Goal: Task Accomplishment & Management: Use online tool/utility

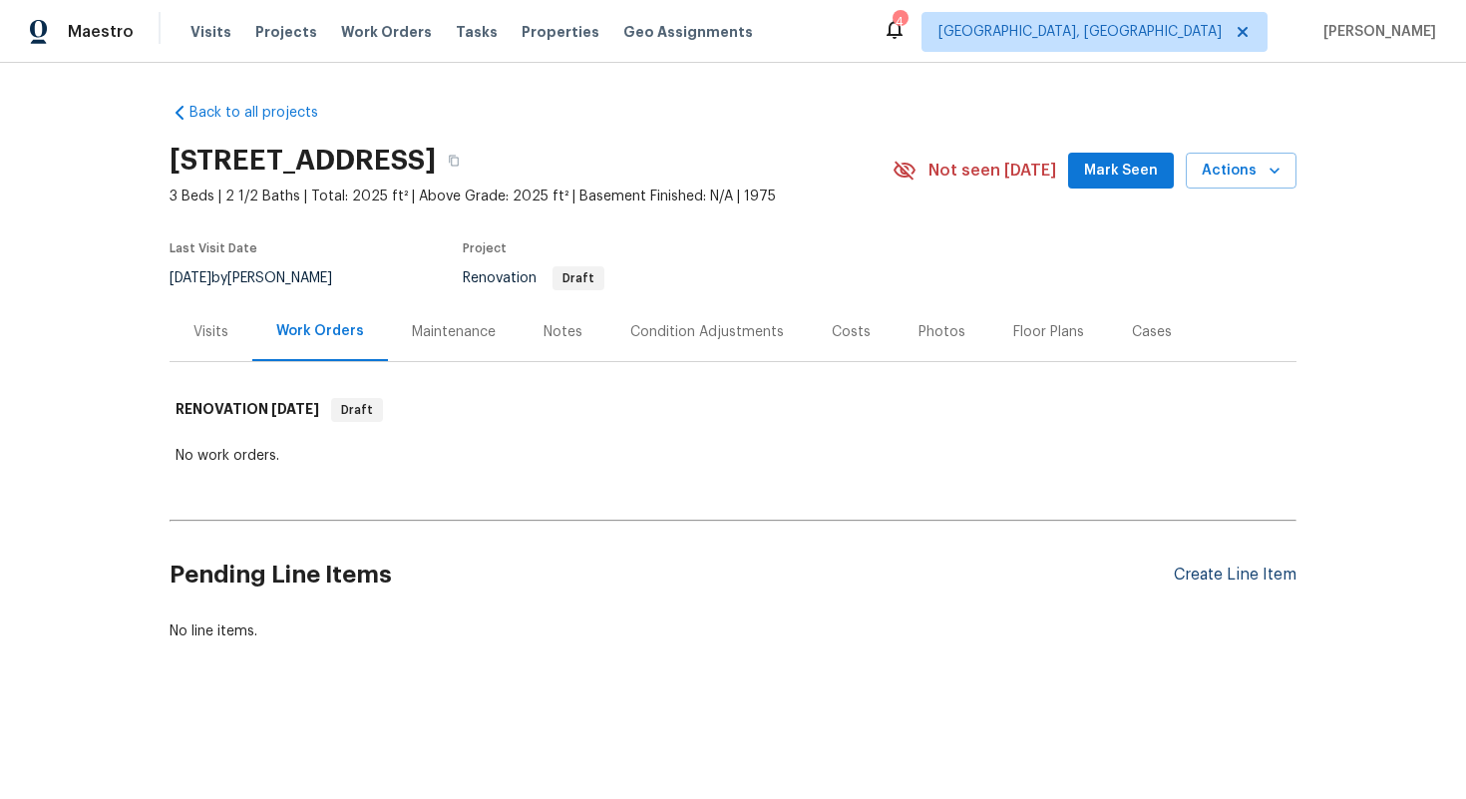
click at [1202, 579] on div "Create Line Item" at bounding box center [1235, 575] width 123 height 19
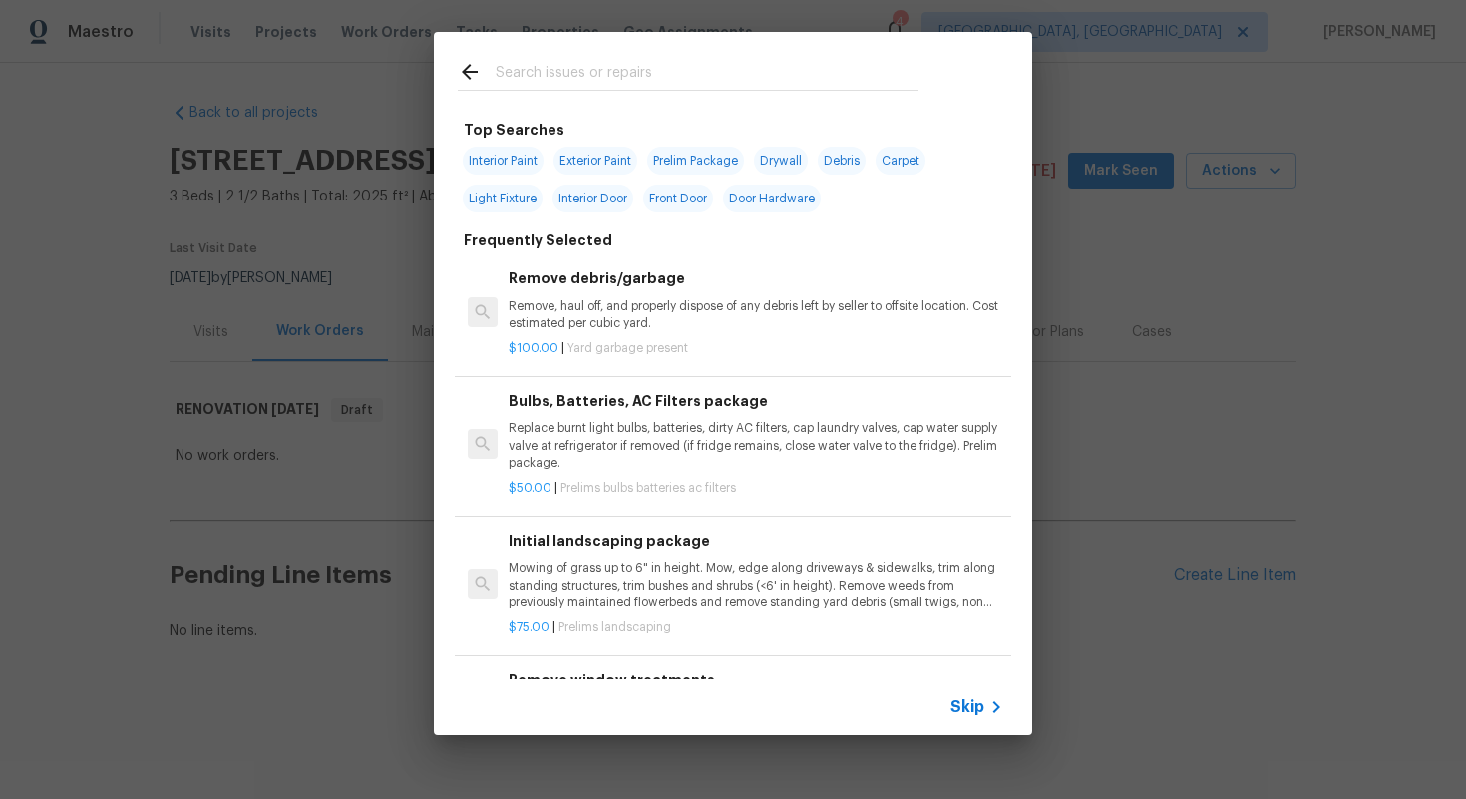
click at [963, 706] on span "Skip" at bounding box center [968, 707] width 34 height 20
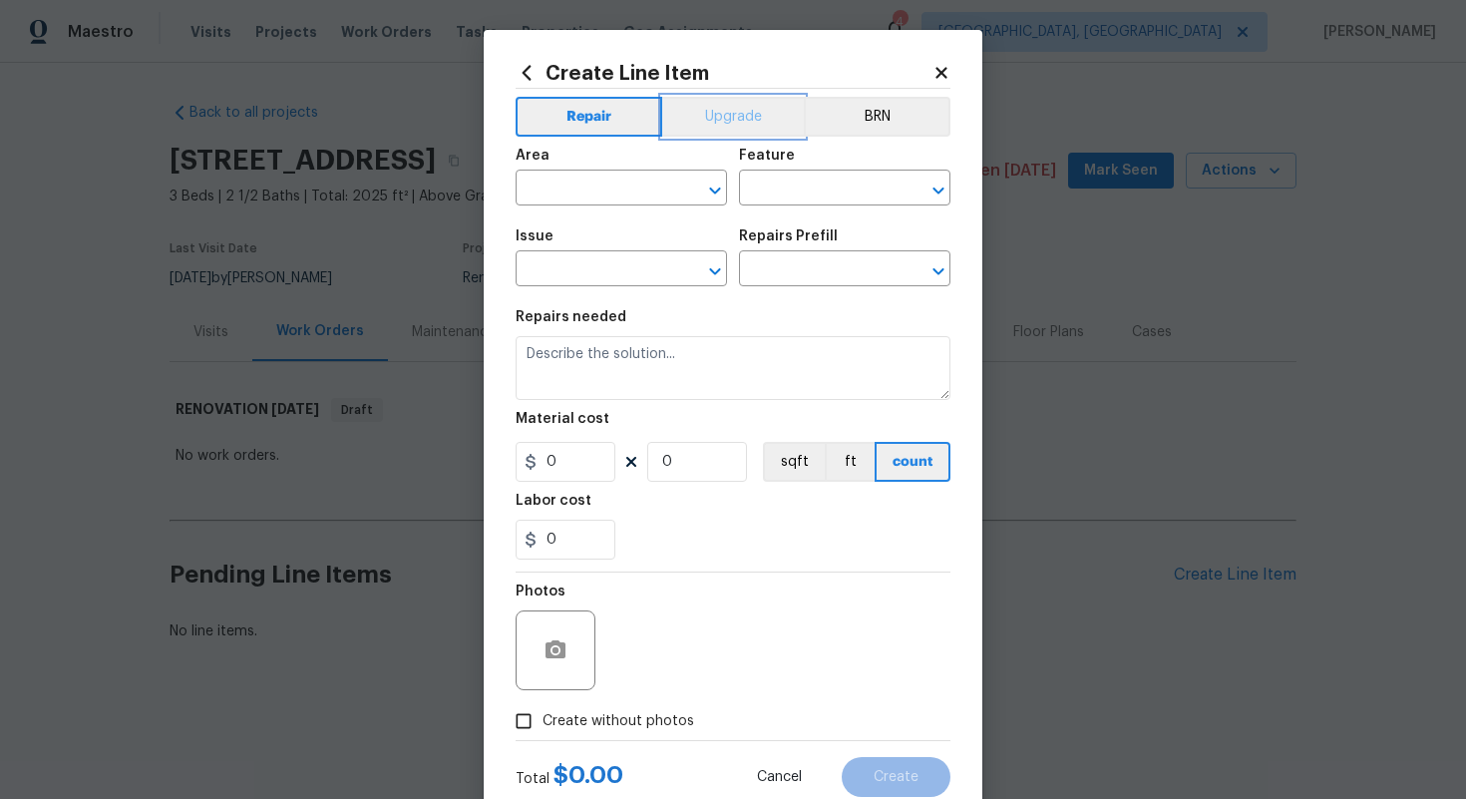
click at [714, 118] on button "Upgrade" at bounding box center [733, 117] width 143 height 40
click at [559, 201] on input "text" at bounding box center [594, 190] width 156 height 31
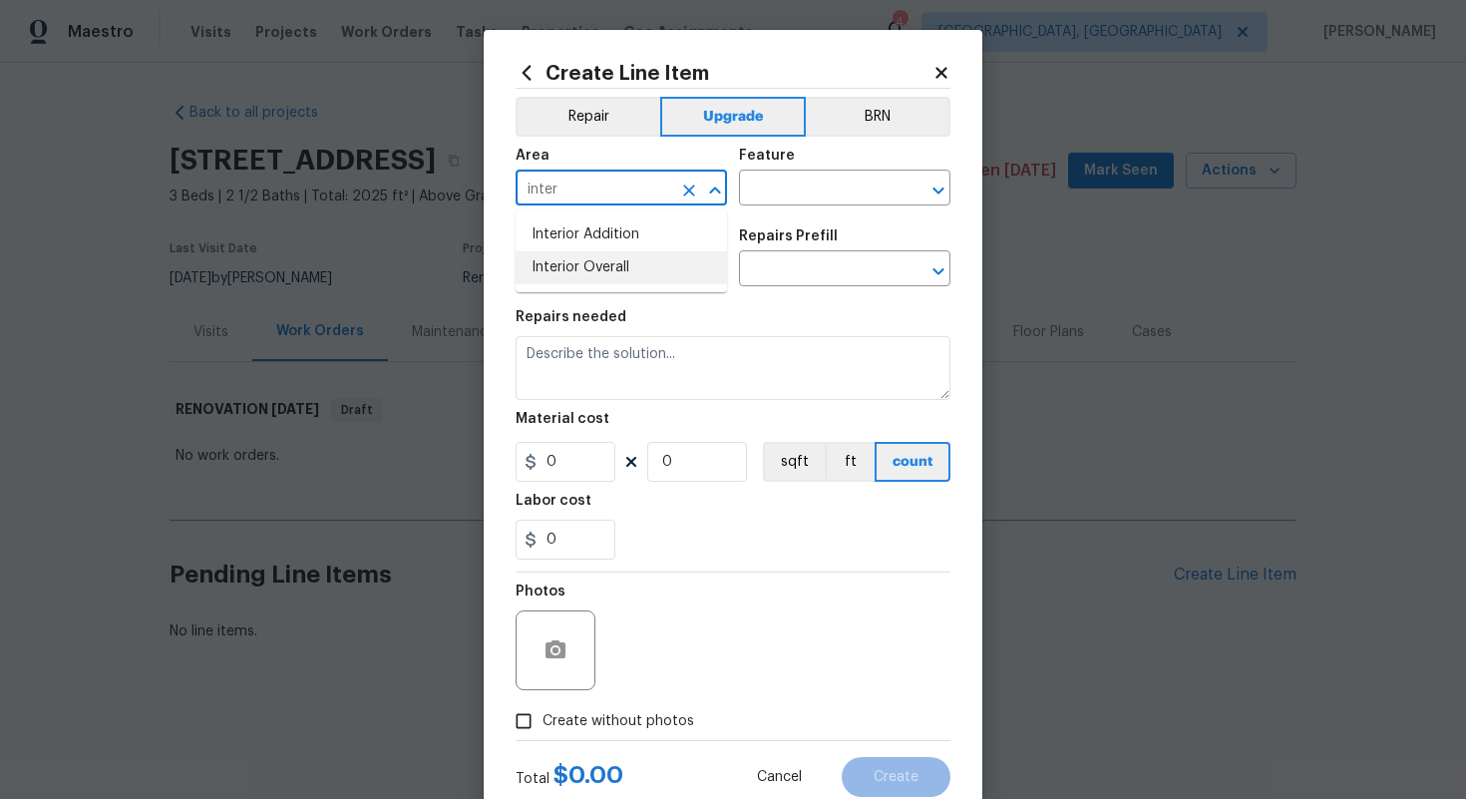
click at [615, 278] on li "Interior Overall" at bounding box center [621, 267] width 211 height 33
type input "Interior Overall"
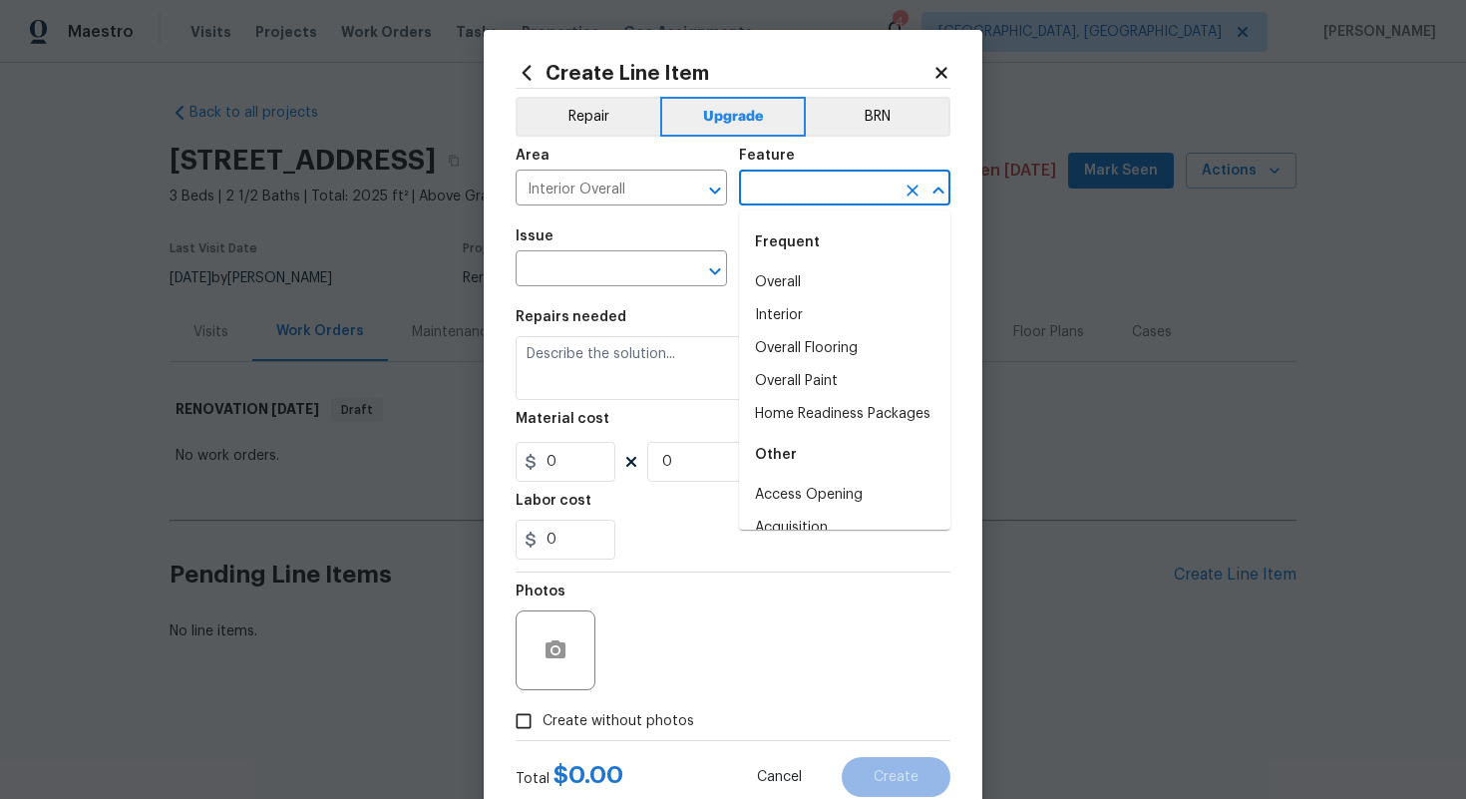
click at [813, 190] on input "text" at bounding box center [817, 190] width 156 height 31
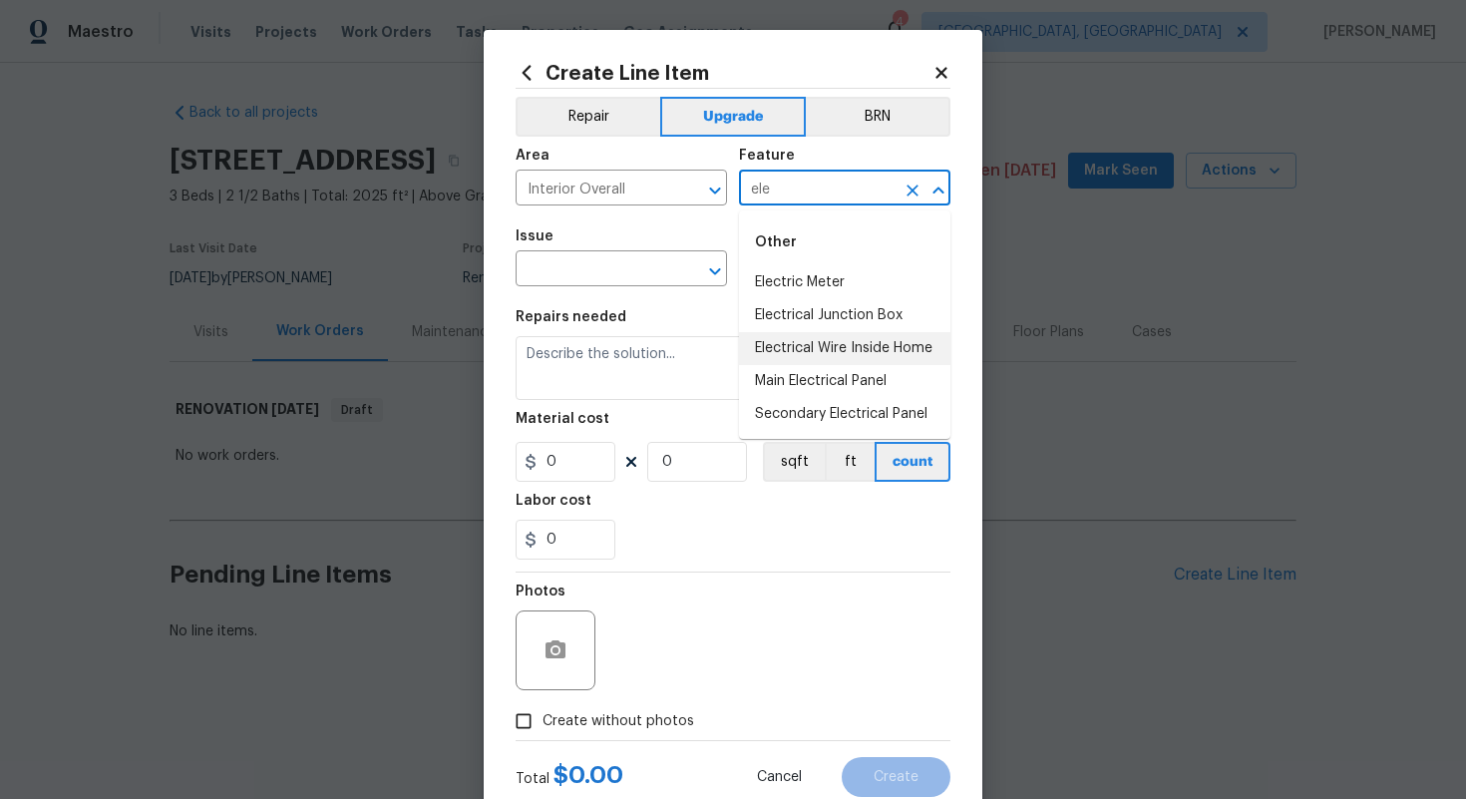
click at [833, 343] on li "Electrical Wire Inside Home" at bounding box center [844, 348] width 211 height 33
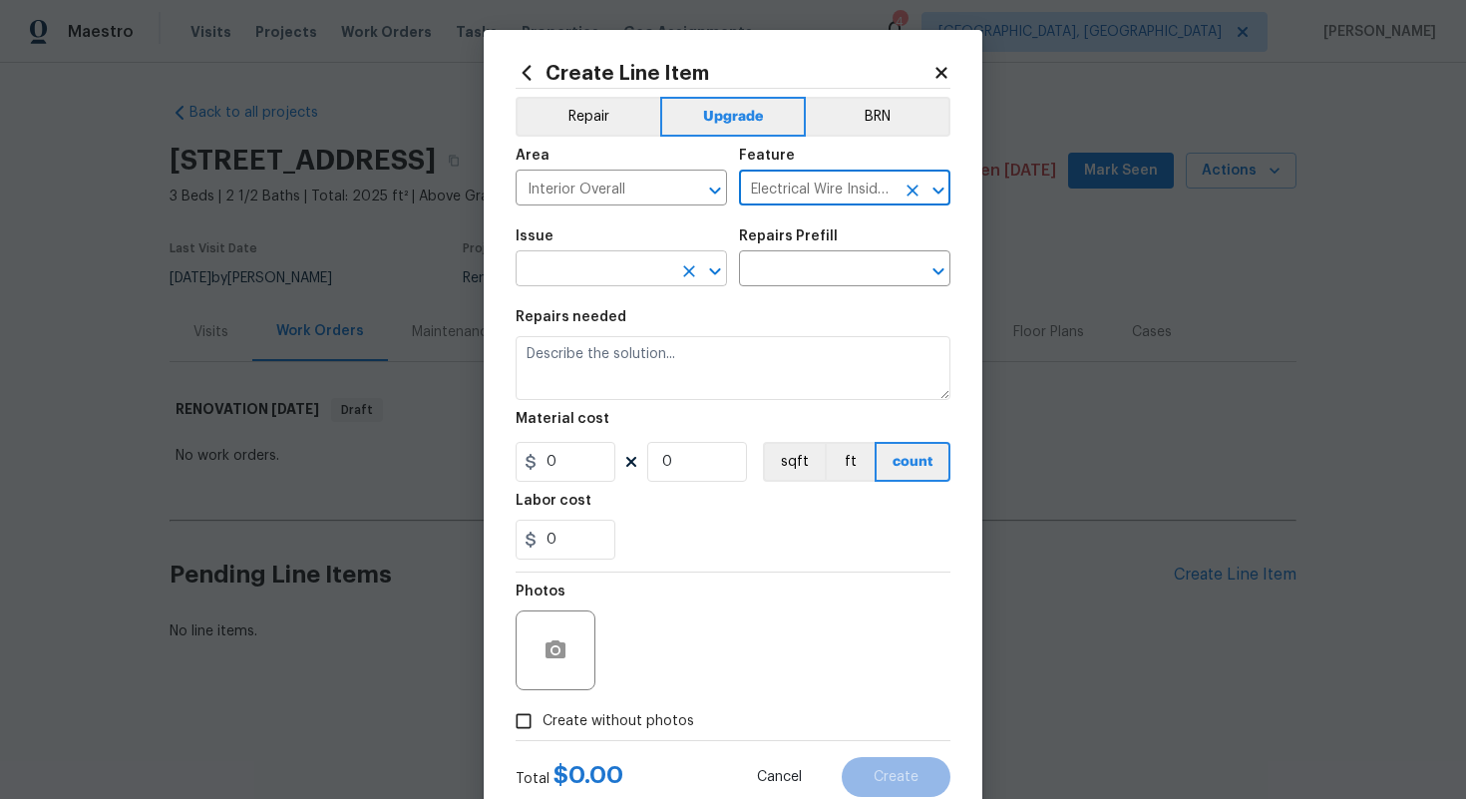
type input "Electrical Wire Inside Home"
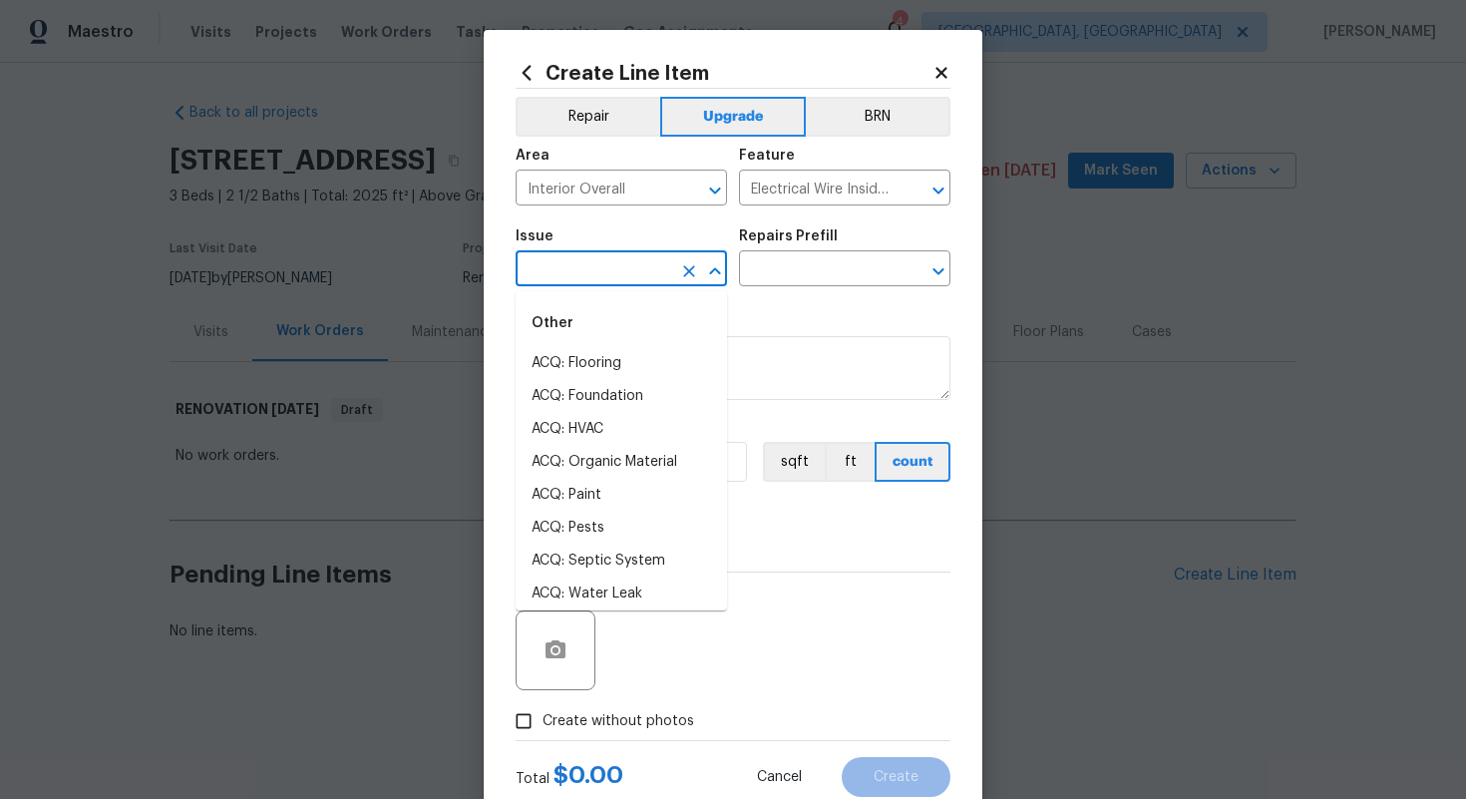
click at [595, 272] on input "text" at bounding box center [594, 270] width 156 height 31
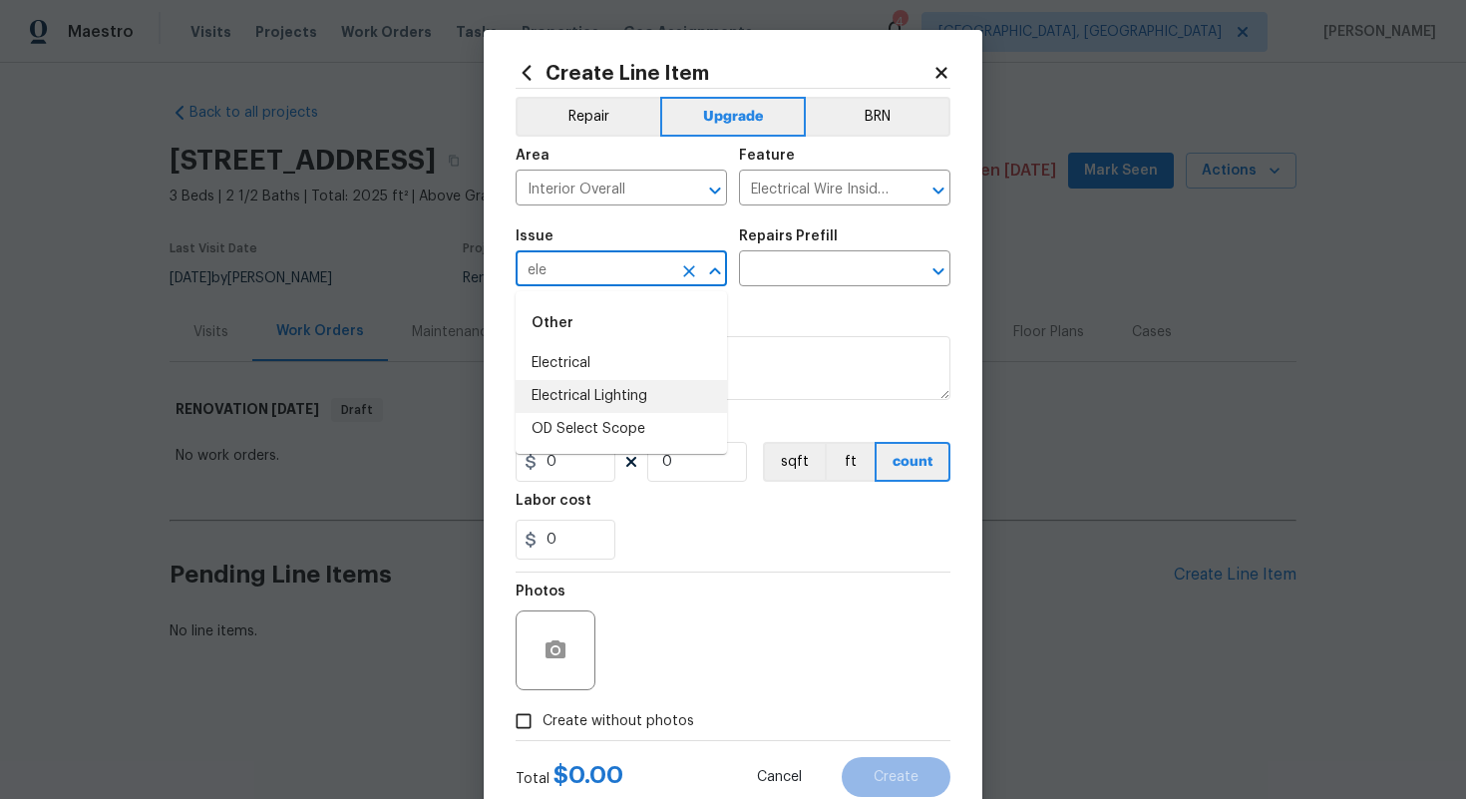
click at [599, 396] on li "Electrical Lighting" at bounding box center [621, 396] width 211 height 33
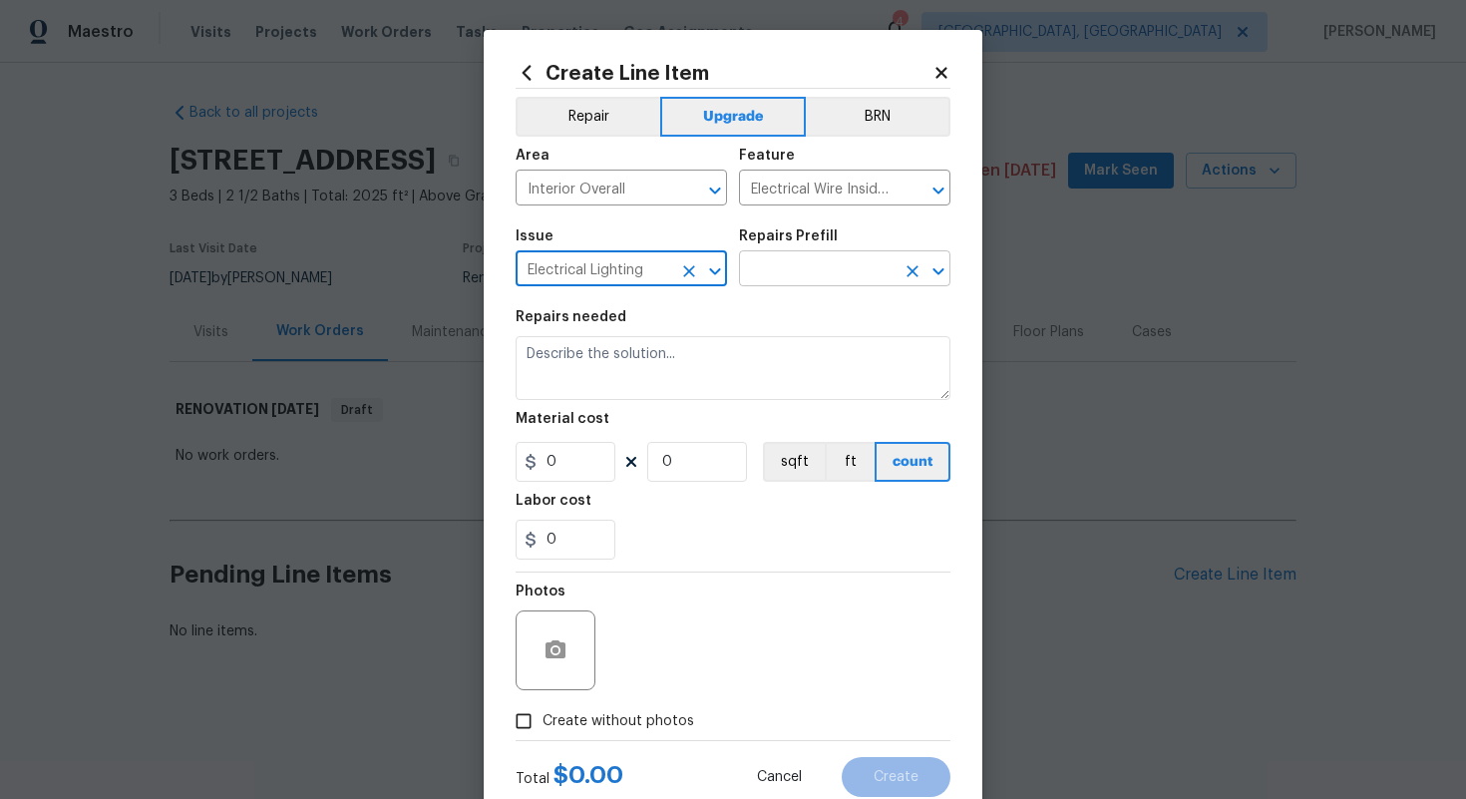
type input "Electrical Lighting"
click at [796, 269] on input "text" at bounding box center [817, 270] width 156 height 31
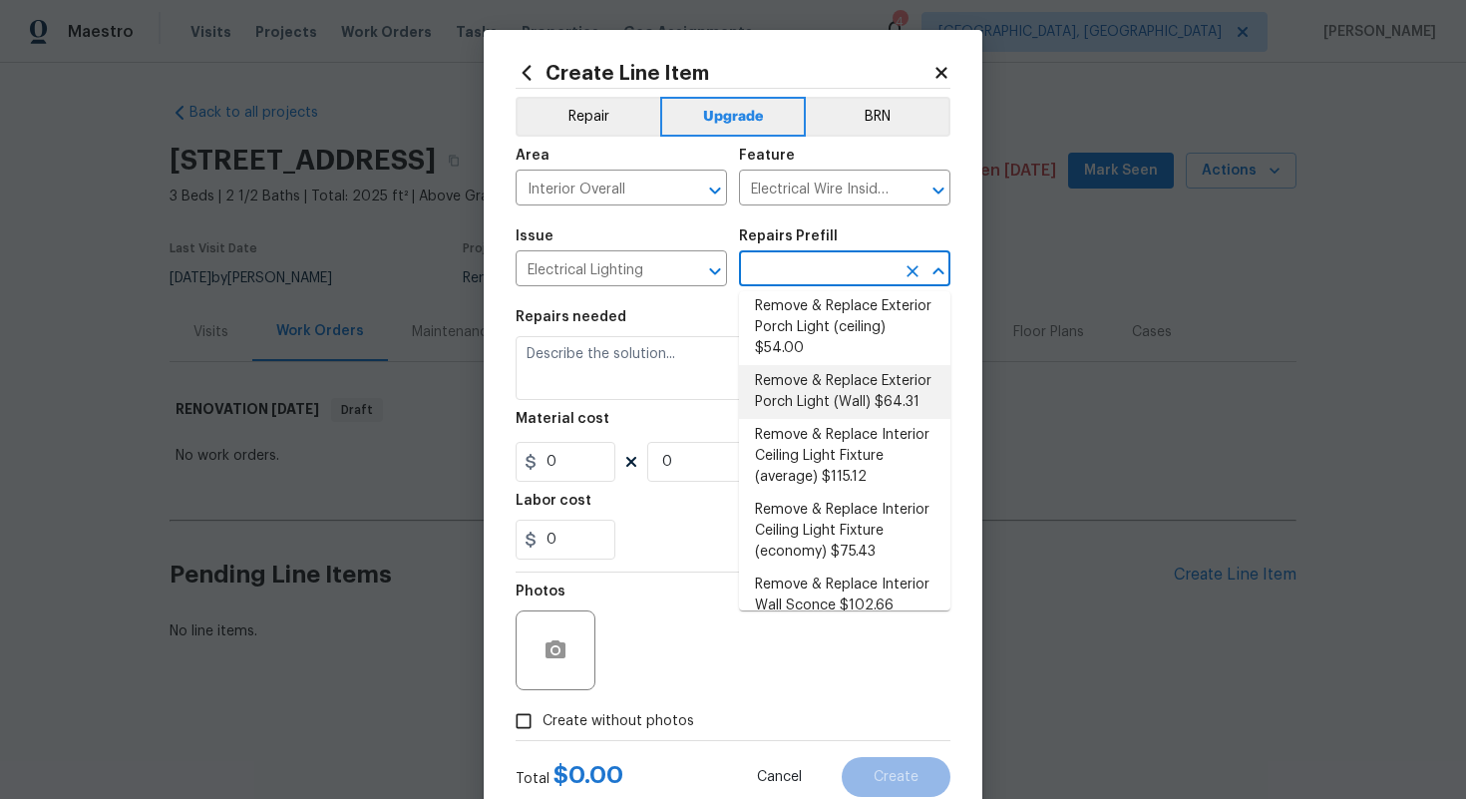
scroll to position [412, 0]
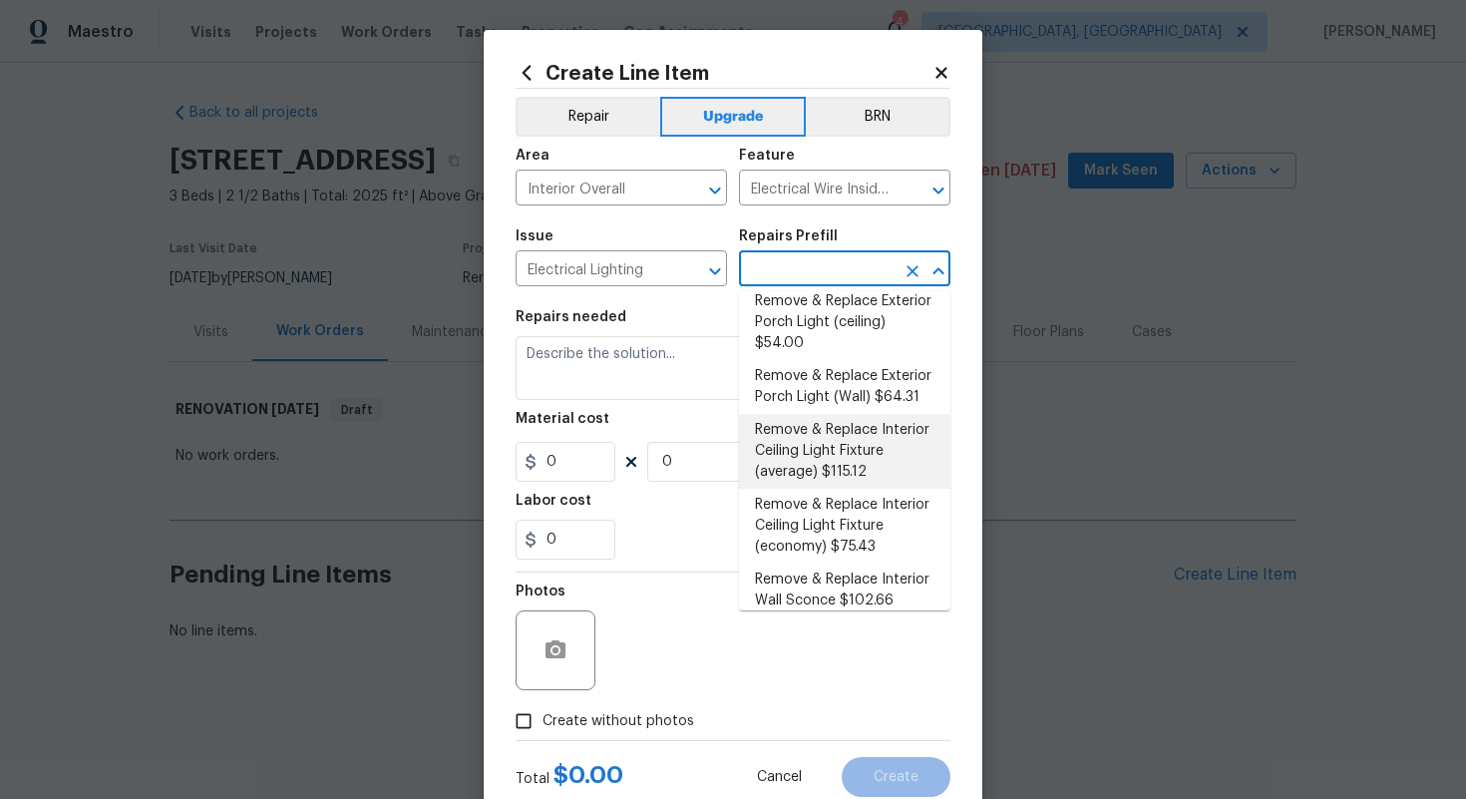
click at [805, 460] on li "Remove & Replace Interior Ceiling Light Fixture (average) $115.12" at bounding box center [844, 451] width 211 height 75
type input "Remove & Replace Interior Ceiling Light Fixture (average) $115.12"
type textarea "Remove the existing interior ceiling light fixture and replace it with new AVER…"
type input "1"
type input "115.12"
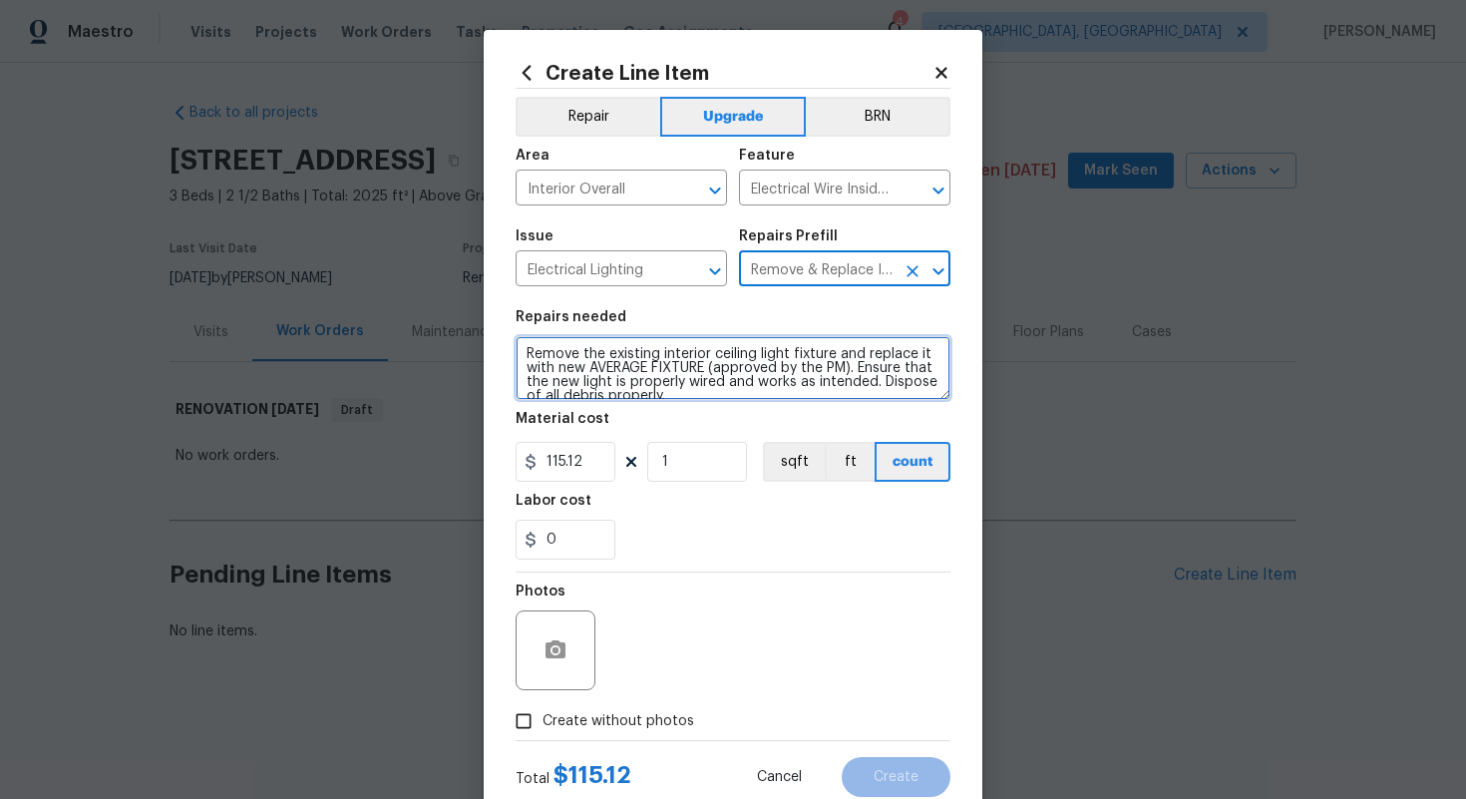
click at [523, 351] on textarea "Remove the existing interior ceiling light fixture and replace it with new AVER…" at bounding box center [733, 368] width 435 height 64
type textarea "#sala - Remove the existing interior ceiling light fixture and replace it with …"
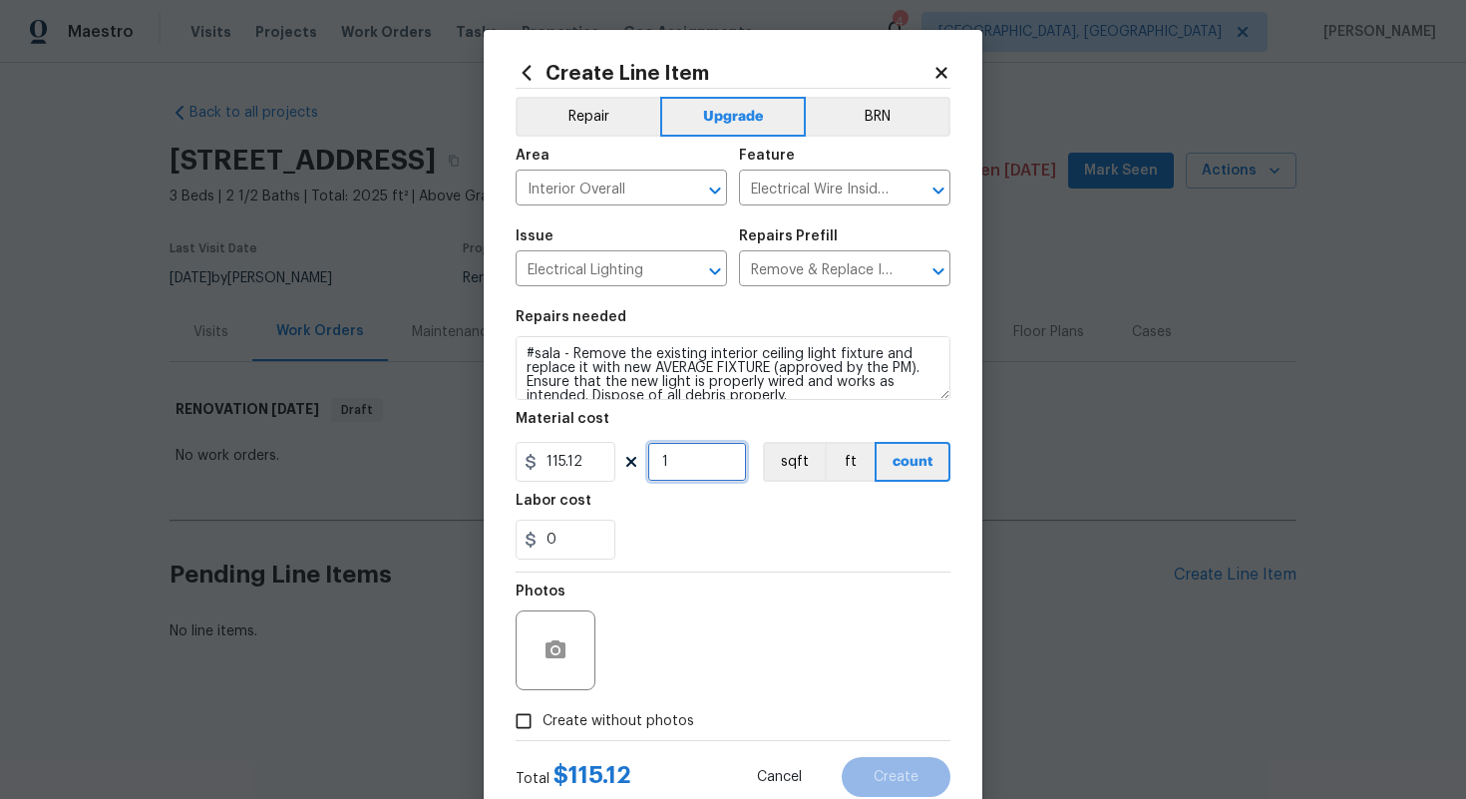
click at [709, 454] on input "1" at bounding box center [697, 462] width 100 height 40
type input "15"
click at [650, 727] on span "Create without photos" at bounding box center [619, 721] width 152 height 21
click at [543, 727] on input "Create without photos" at bounding box center [524, 721] width 38 height 38
checkbox input "true"
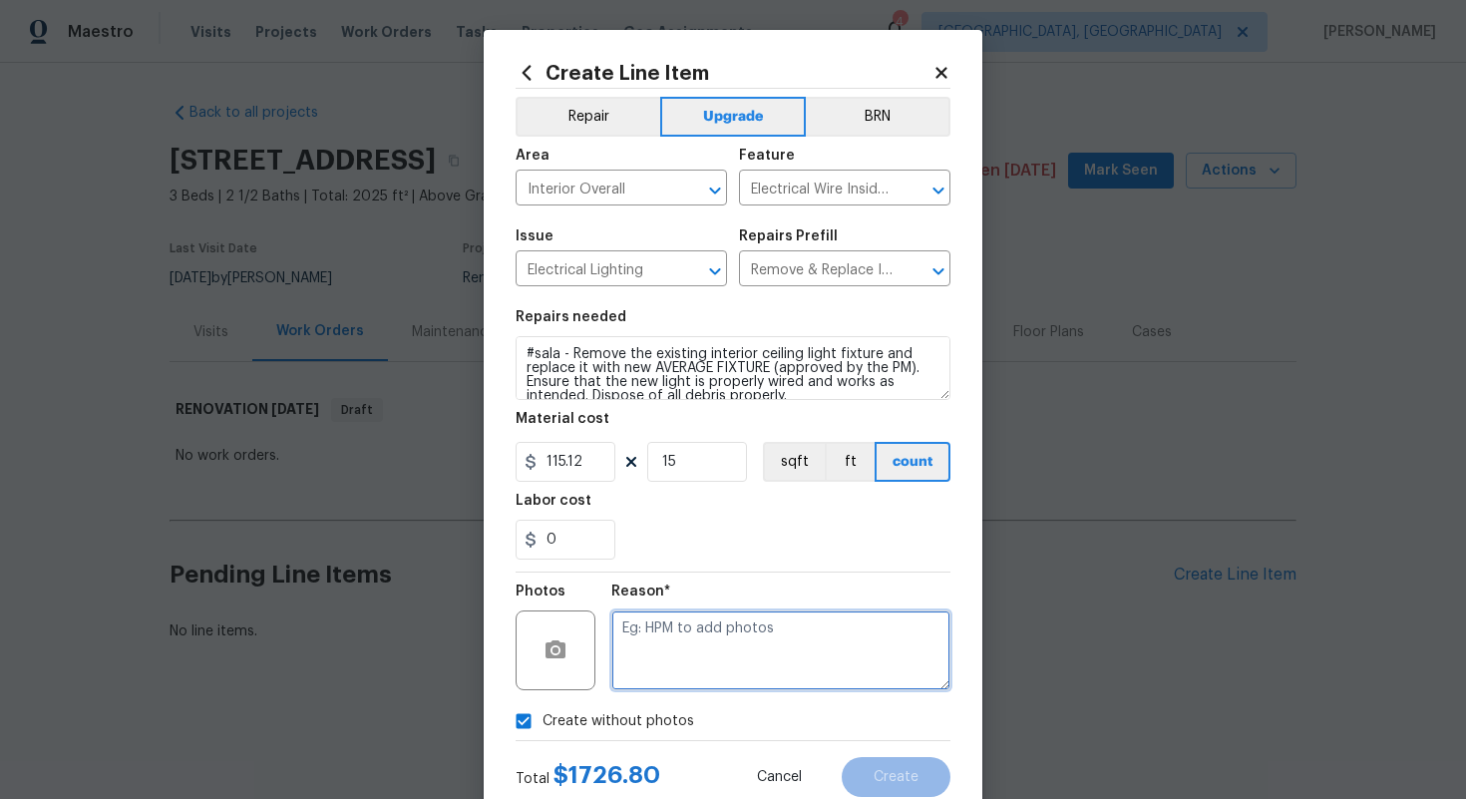
click at [683, 673] on textarea at bounding box center [780, 650] width 339 height 80
type textarea "n/a"
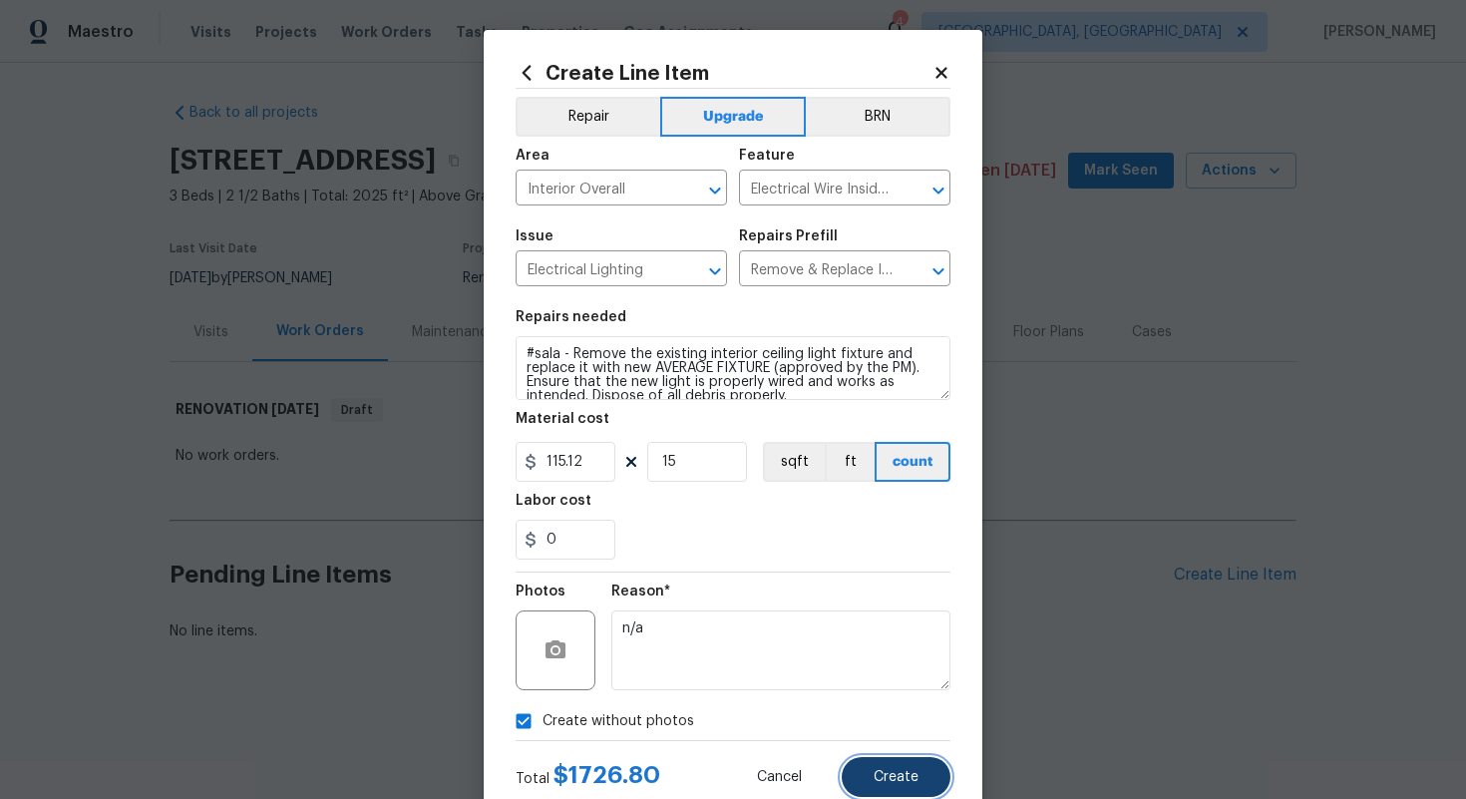
click at [898, 765] on button "Create" at bounding box center [896, 777] width 109 height 40
